Goal: Task Accomplishment & Management: Manage account settings

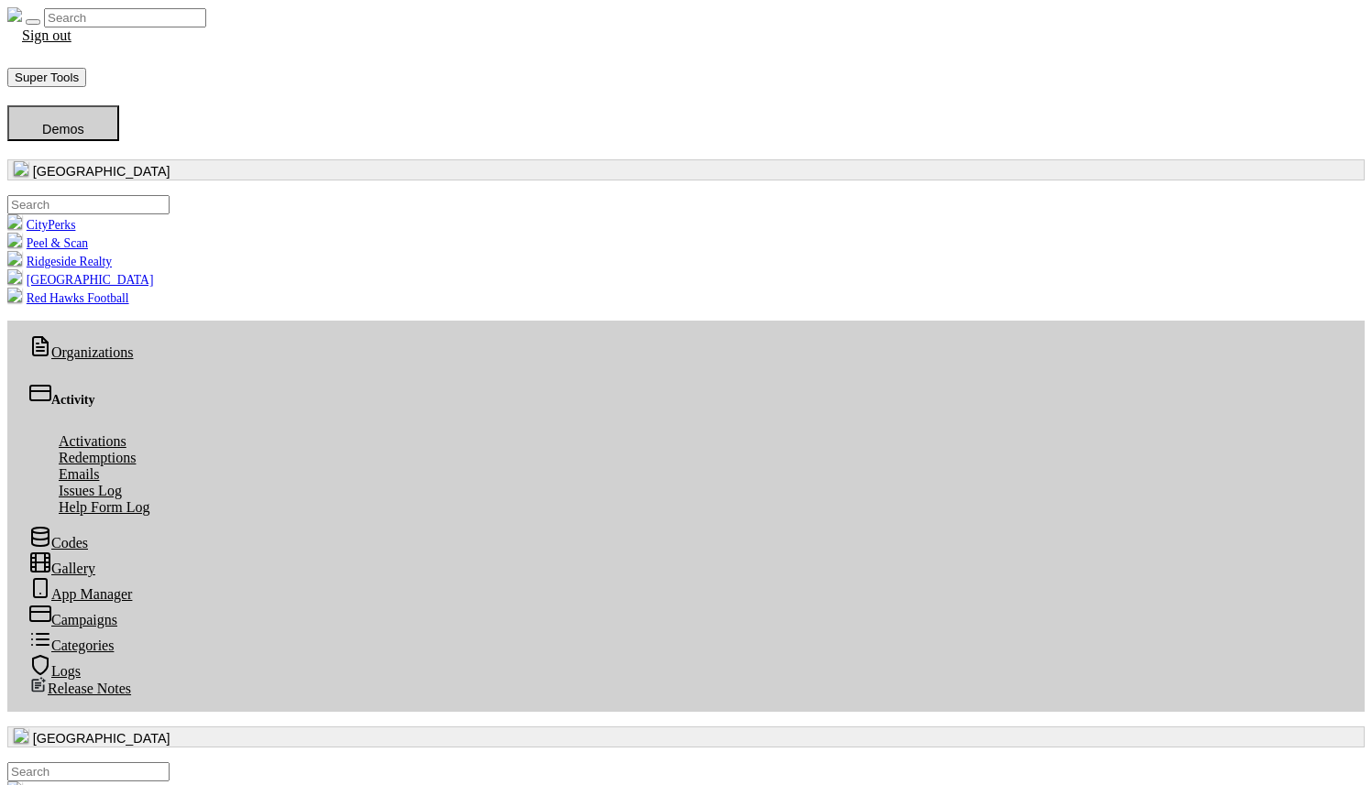
scroll to position [133, 0]
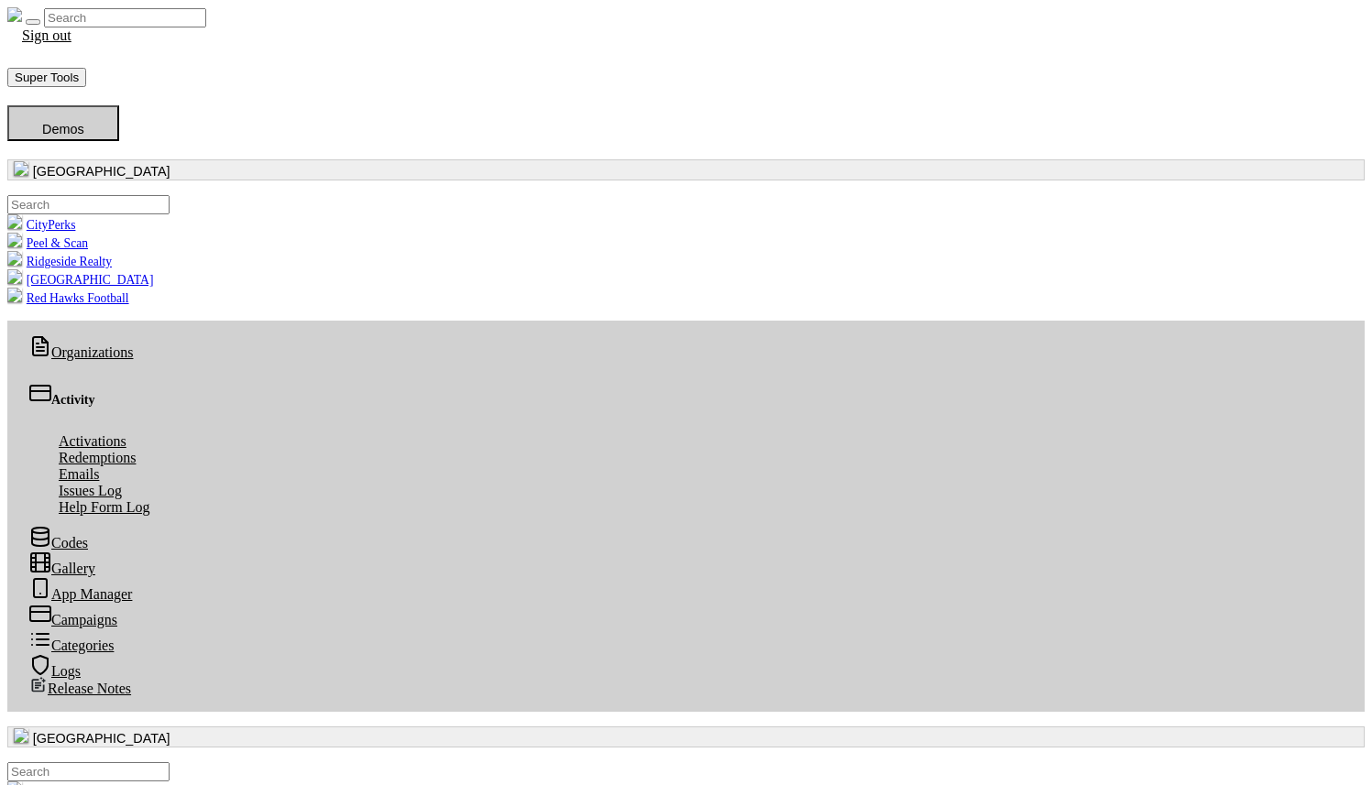
scroll to position [5, 0]
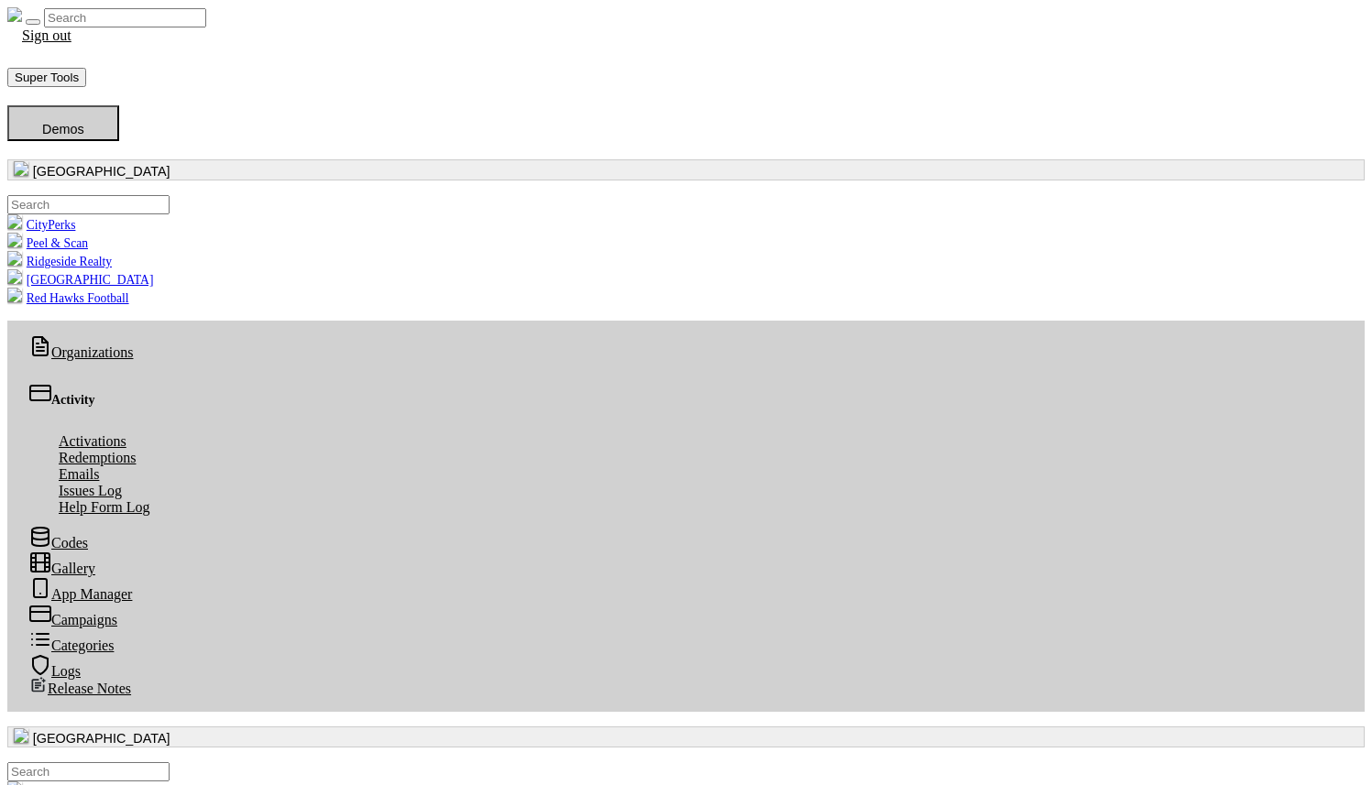
scroll to position [5, 0]
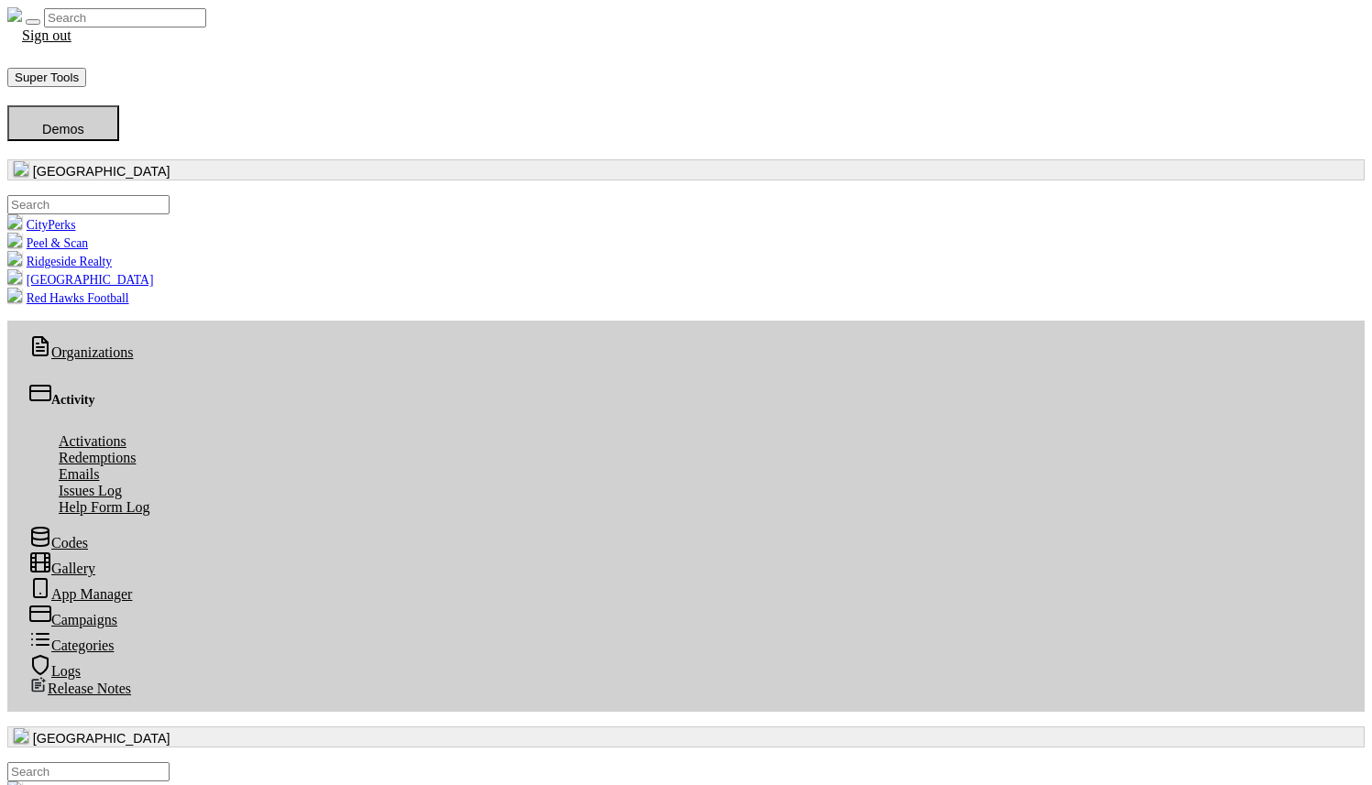
scroll to position [5, 0]
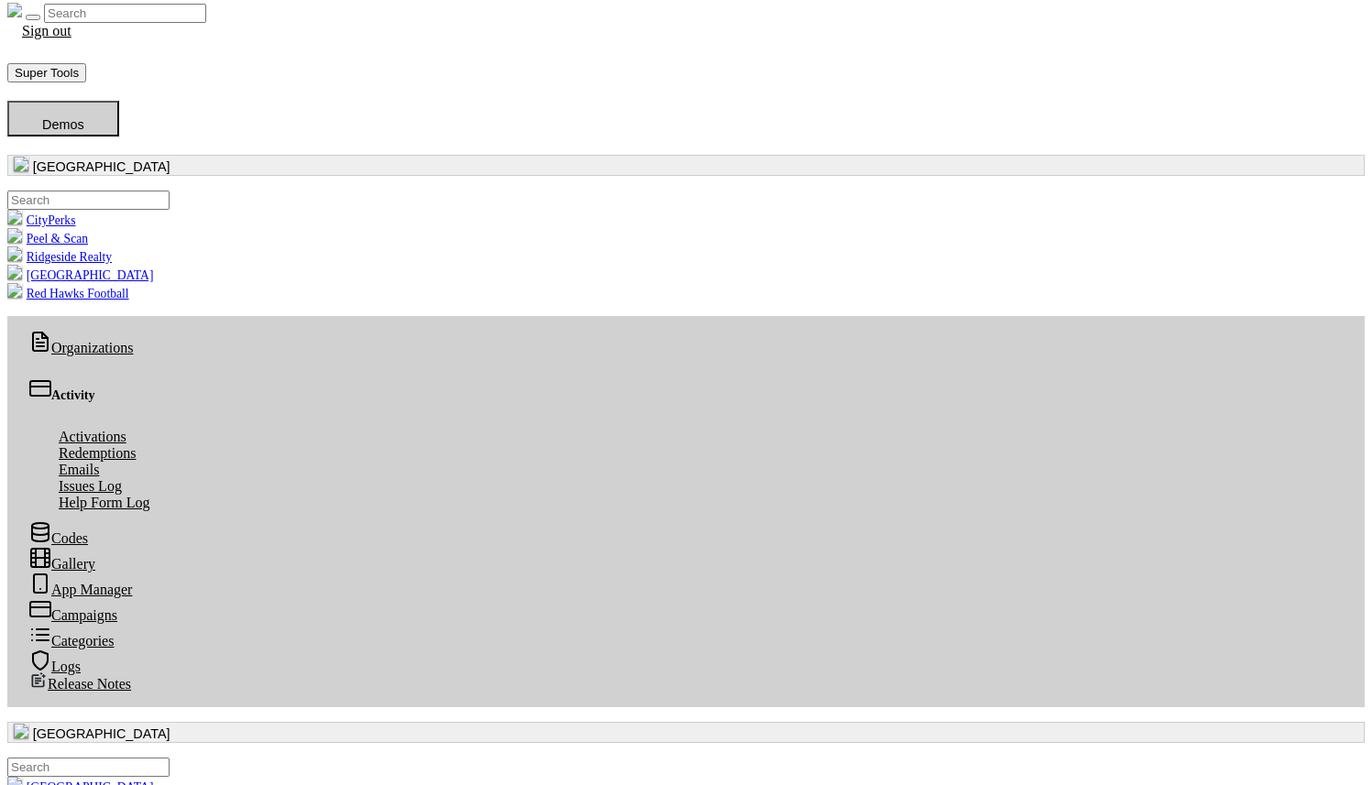
drag, startPoint x: 861, startPoint y: 607, endPoint x: 702, endPoint y: 590, distance: 159.4
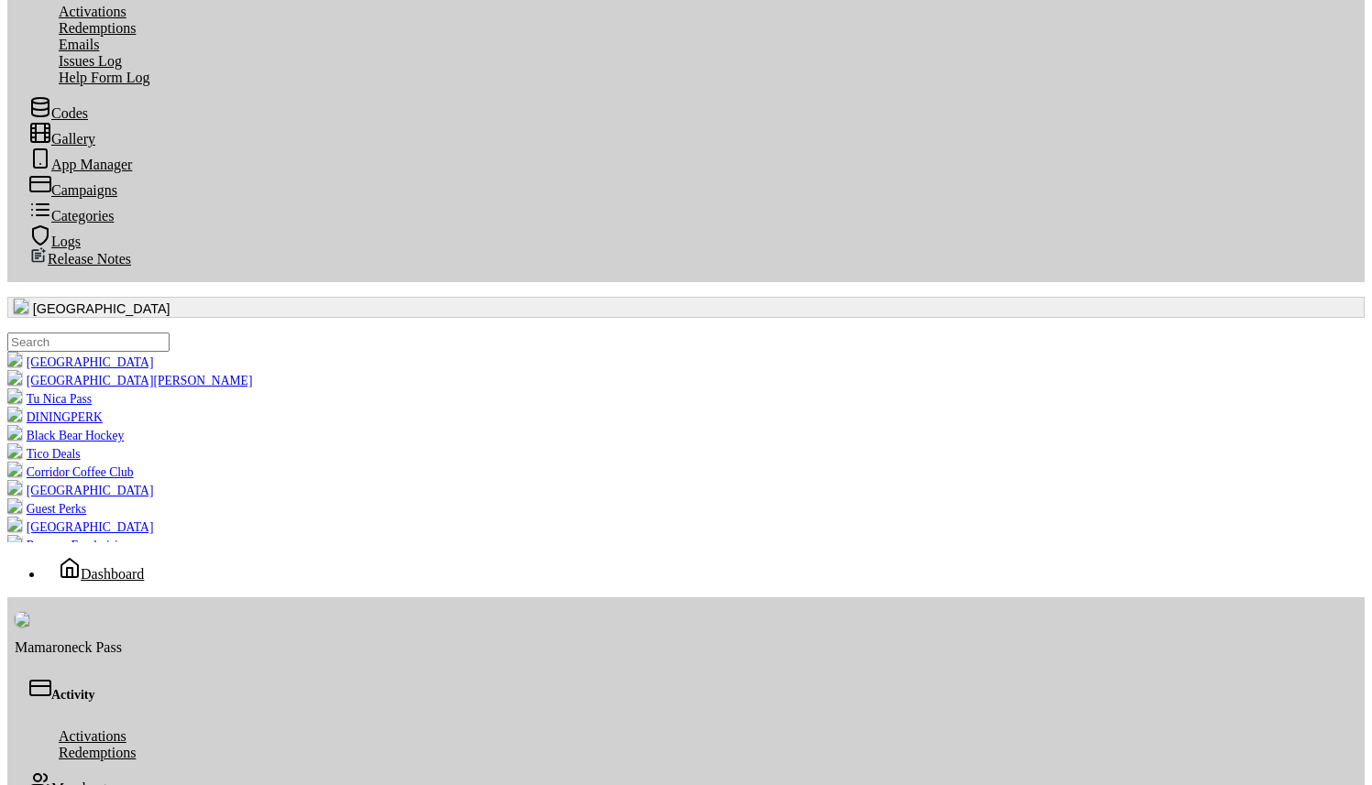
scroll to position [398, 0]
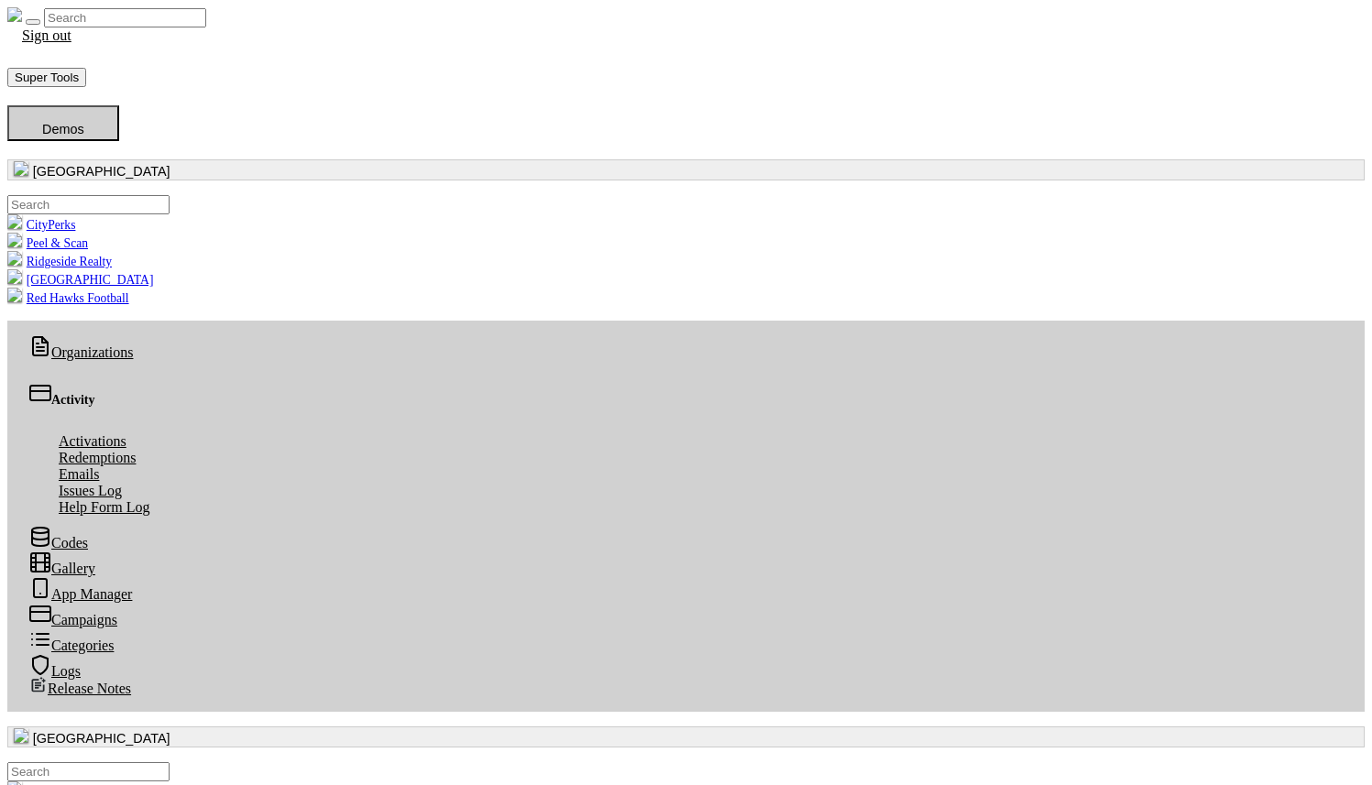
scroll to position [5, 0]
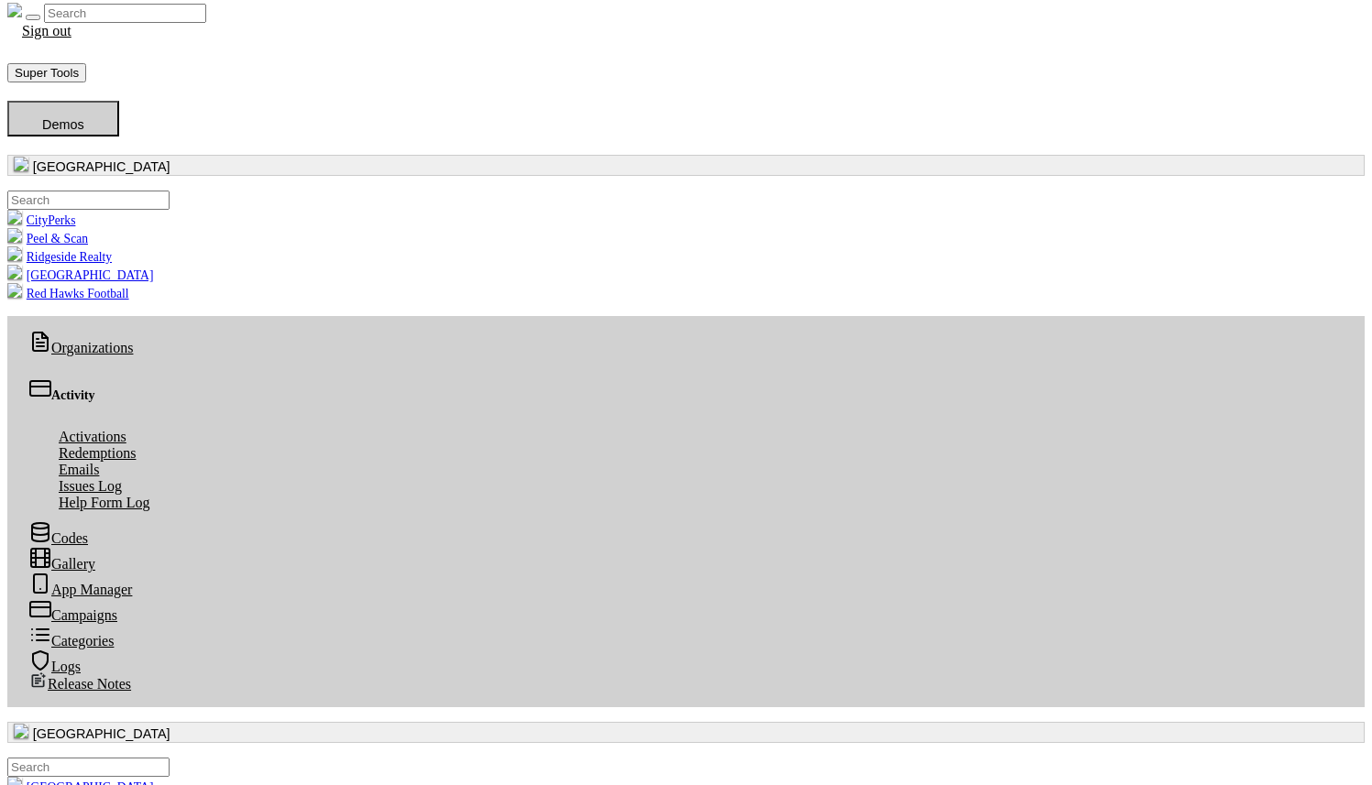
drag, startPoint x: 1043, startPoint y: 665, endPoint x: 1028, endPoint y: 651, distance: 20.7
